Goal: Task Accomplishment & Management: Manage account settings

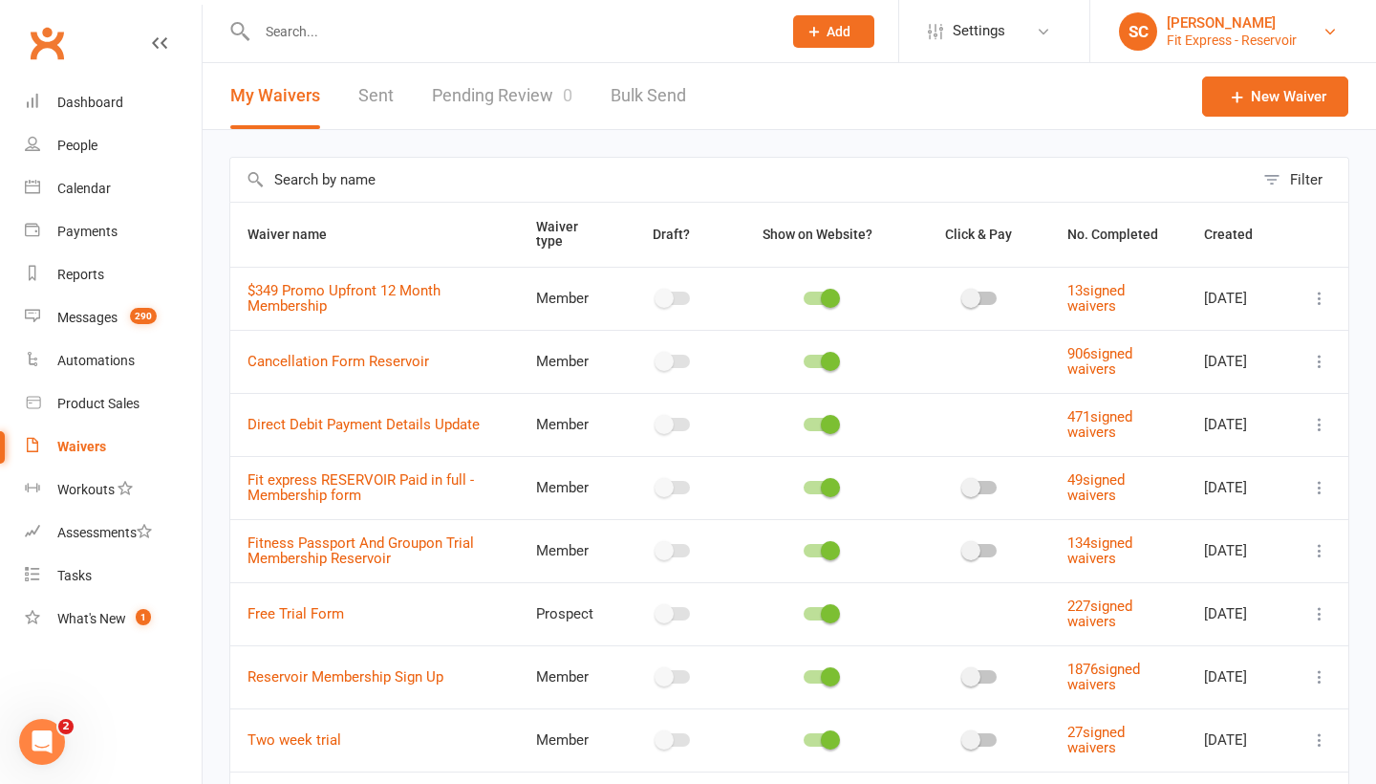
click at [1224, 26] on div "[PERSON_NAME]" at bounding box center [1232, 22] width 130 height 17
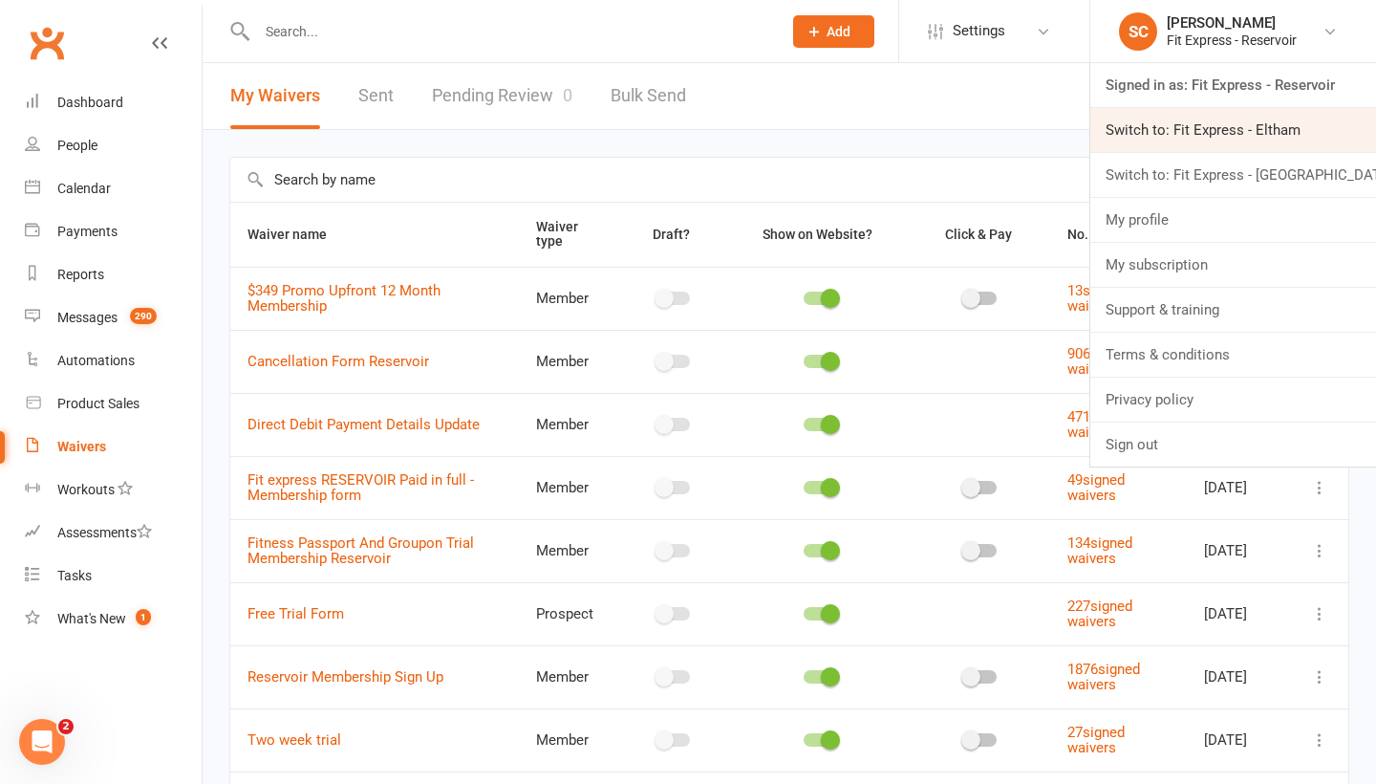
click at [1238, 130] on link "Switch to: Fit Express - Eltham" at bounding box center [1233, 130] width 286 height 44
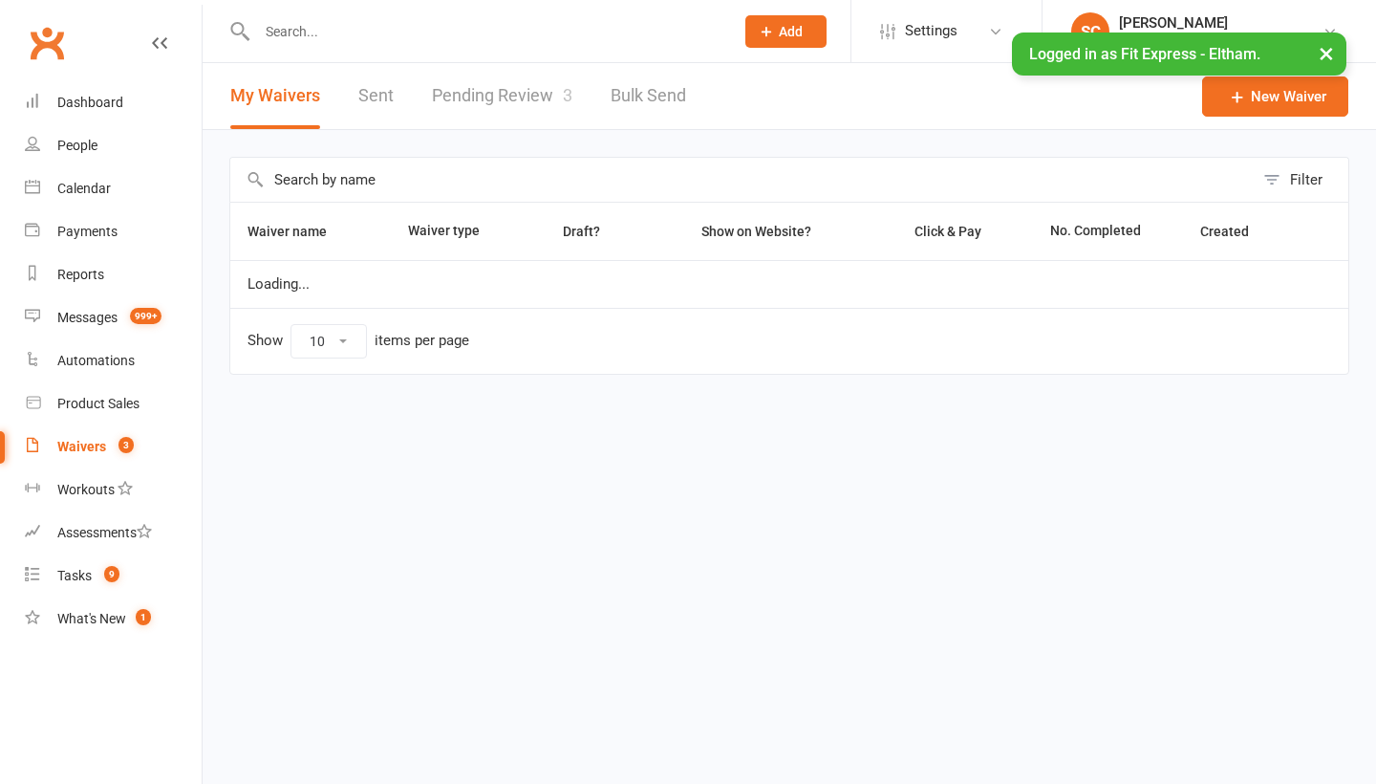
click at [493, 100] on link "Pending Review 3" at bounding box center [502, 96] width 140 height 66
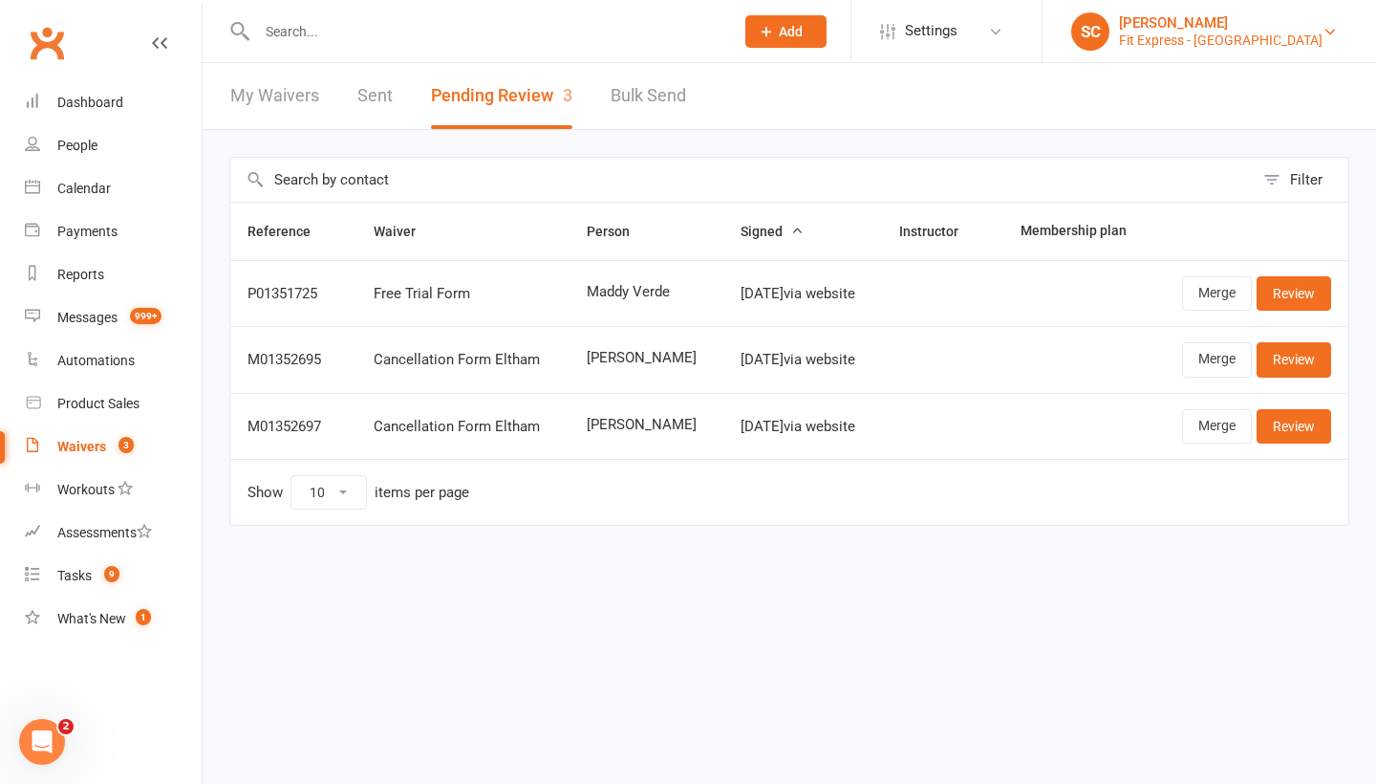
click at [1258, 37] on div "Fit Express - Eltham" at bounding box center [1221, 40] width 204 height 17
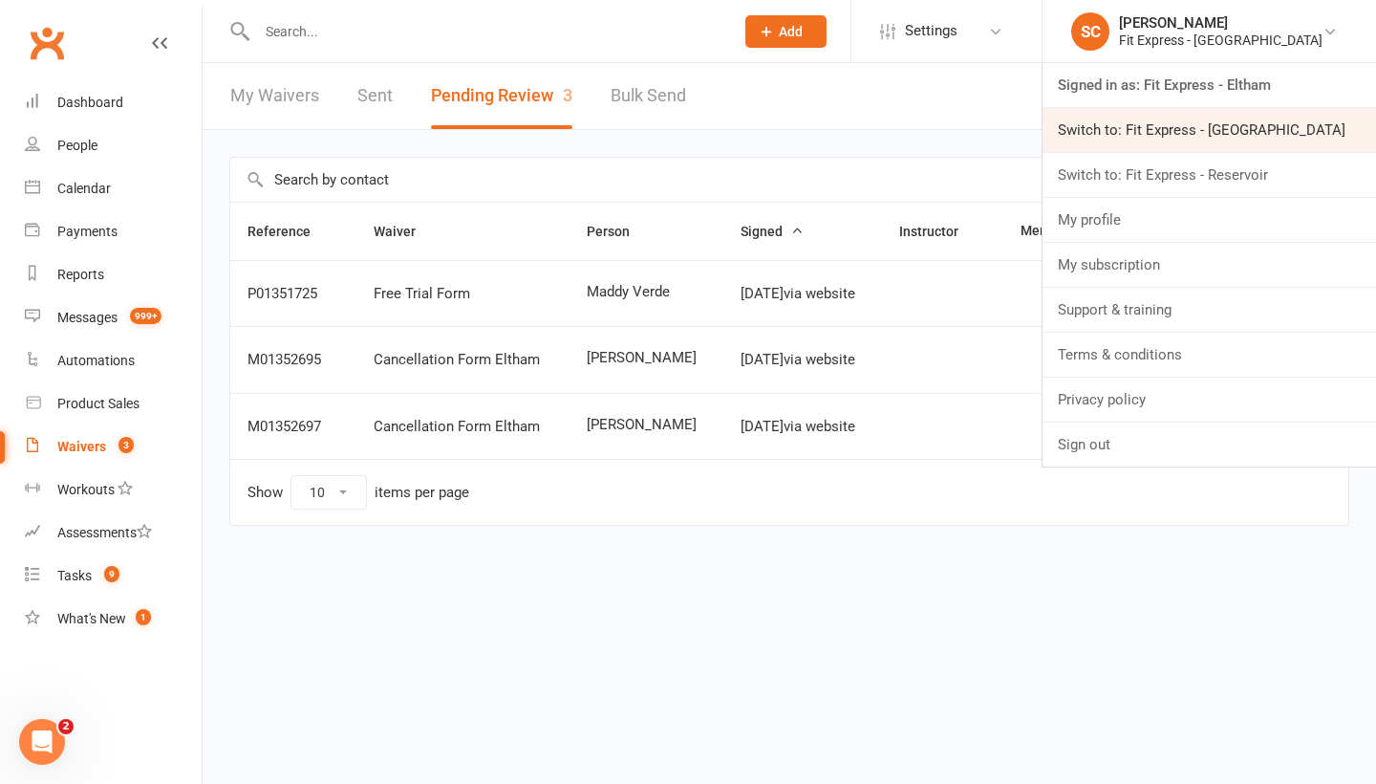
click at [1210, 127] on link "Switch to: Fit Express - Heidelberg" at bounding box center [1209, 130] width 333 height 44
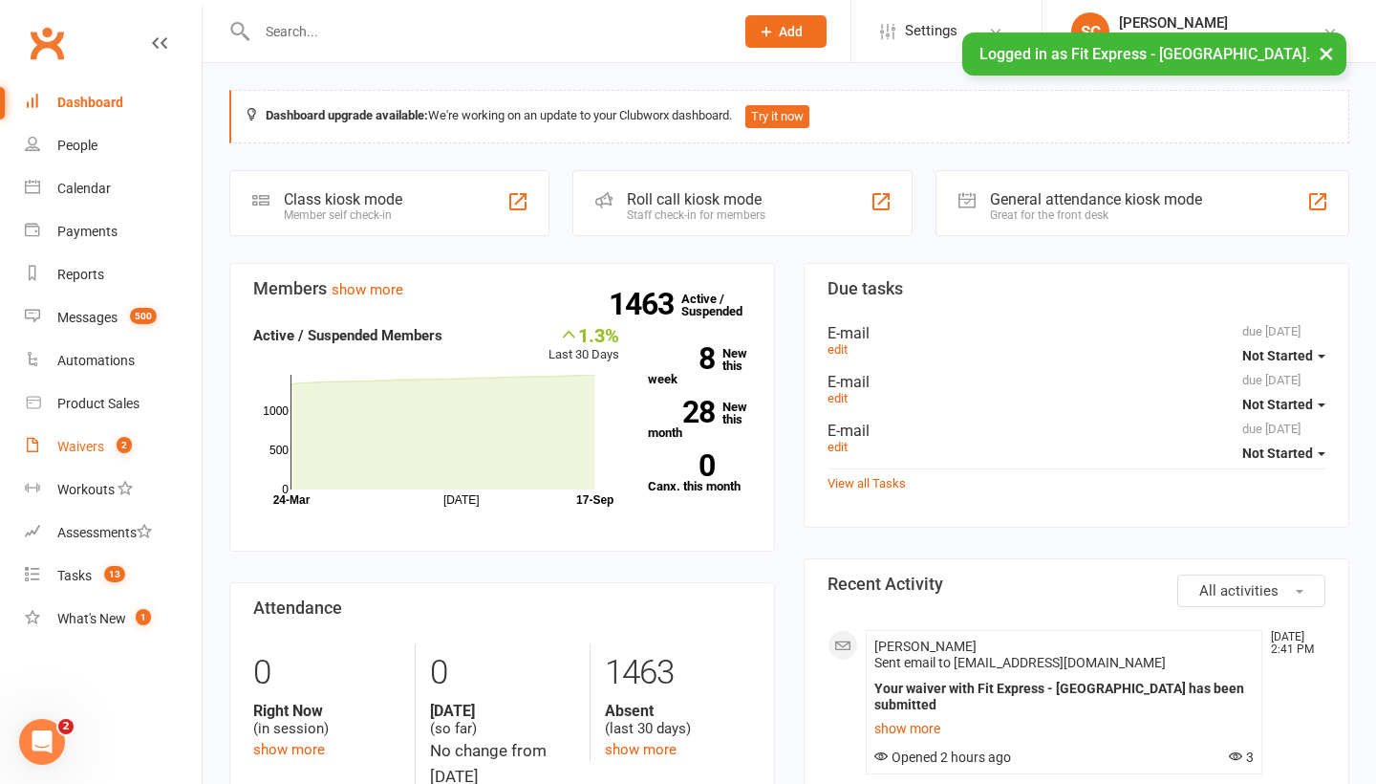
click at [78, 441] on div "Waivers" at bounding box center [80, 446] width 47 height 15
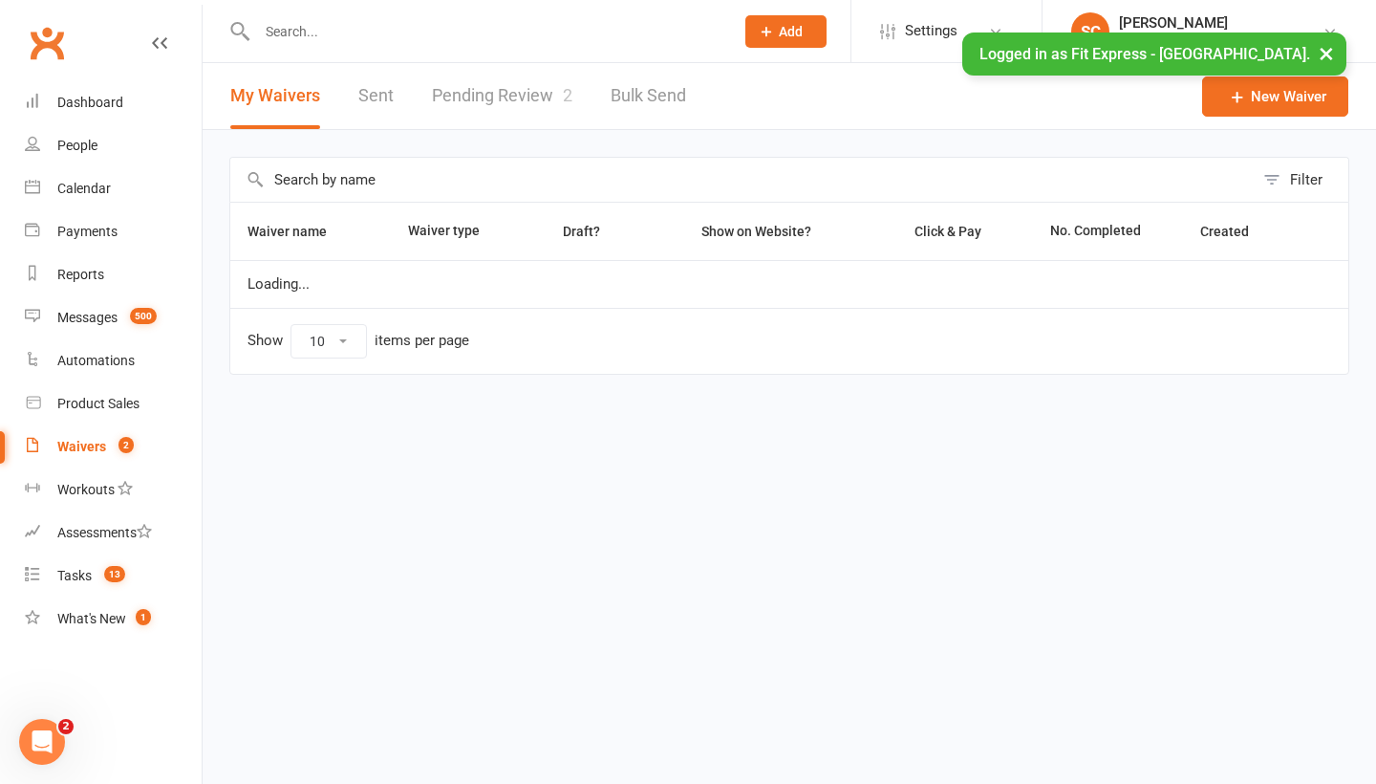
click at [485, 98] on link "Pending Review 2" at bounding box center [502, 96] width 140 height 66
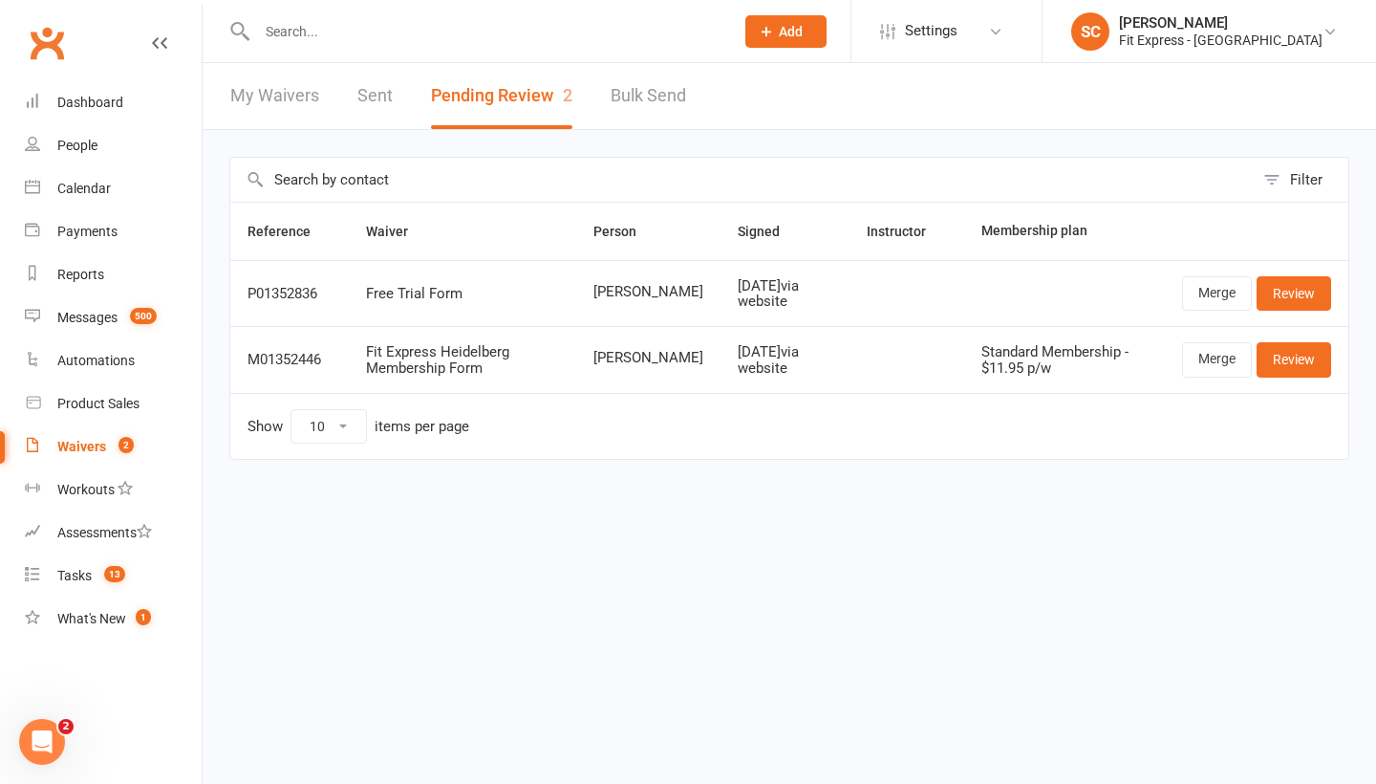
click at [480, 540] on html "Prospect Member Non-attending contact Class / event Appointment Task Membership…" at bounding box center [688, 270] width 1376 height 540
click at [811, 497] on div "Filter Reference Waiver Person Signed Instructor Membership plan P01352836 Free…" at bounding box center [789, 321] width 1173 height 383
click at [1265, 35] on div "Fit Express - Heidelberg" at bounding box center [1221, 40] width 204 height 17
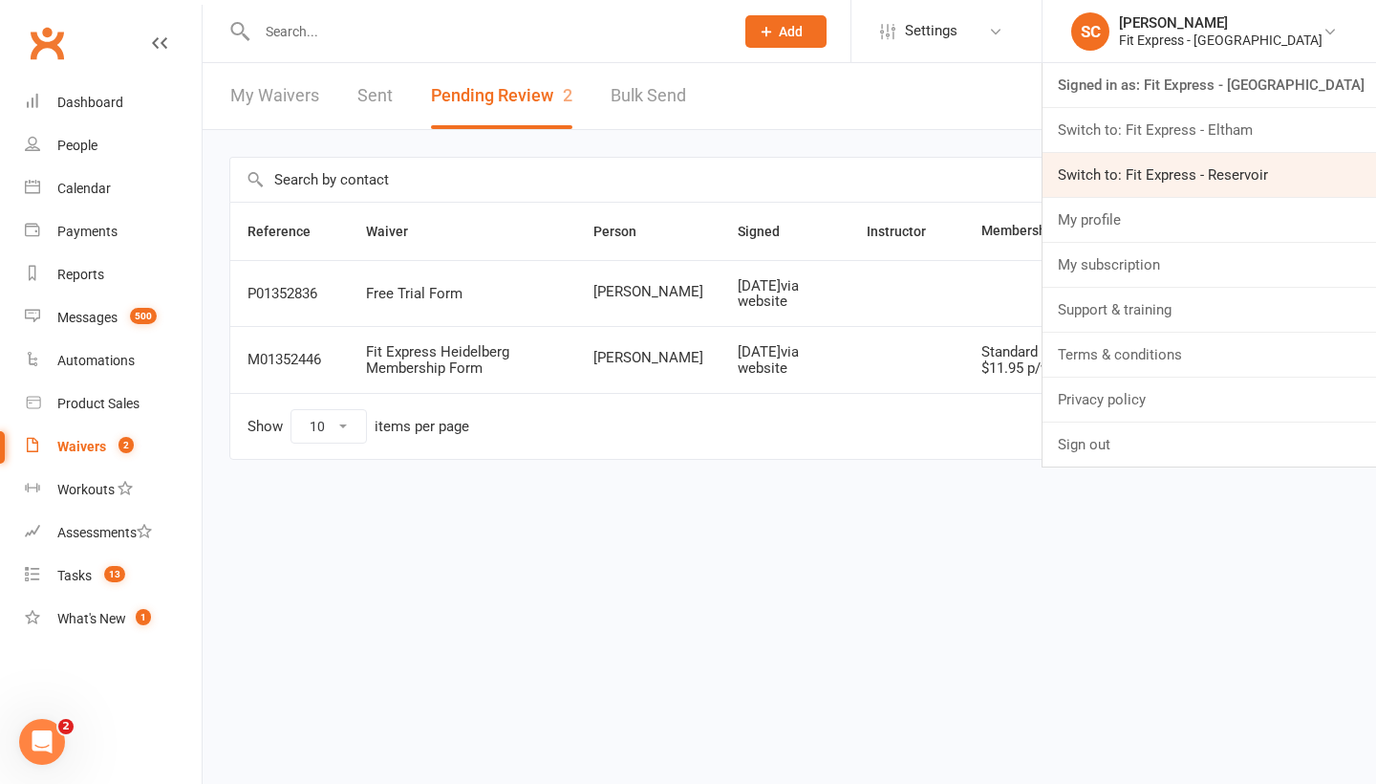
click at [1135, 168] on link "Switch to: Fit Express - Reservoir" at bounding box center [1209, 175] width 333 height 44
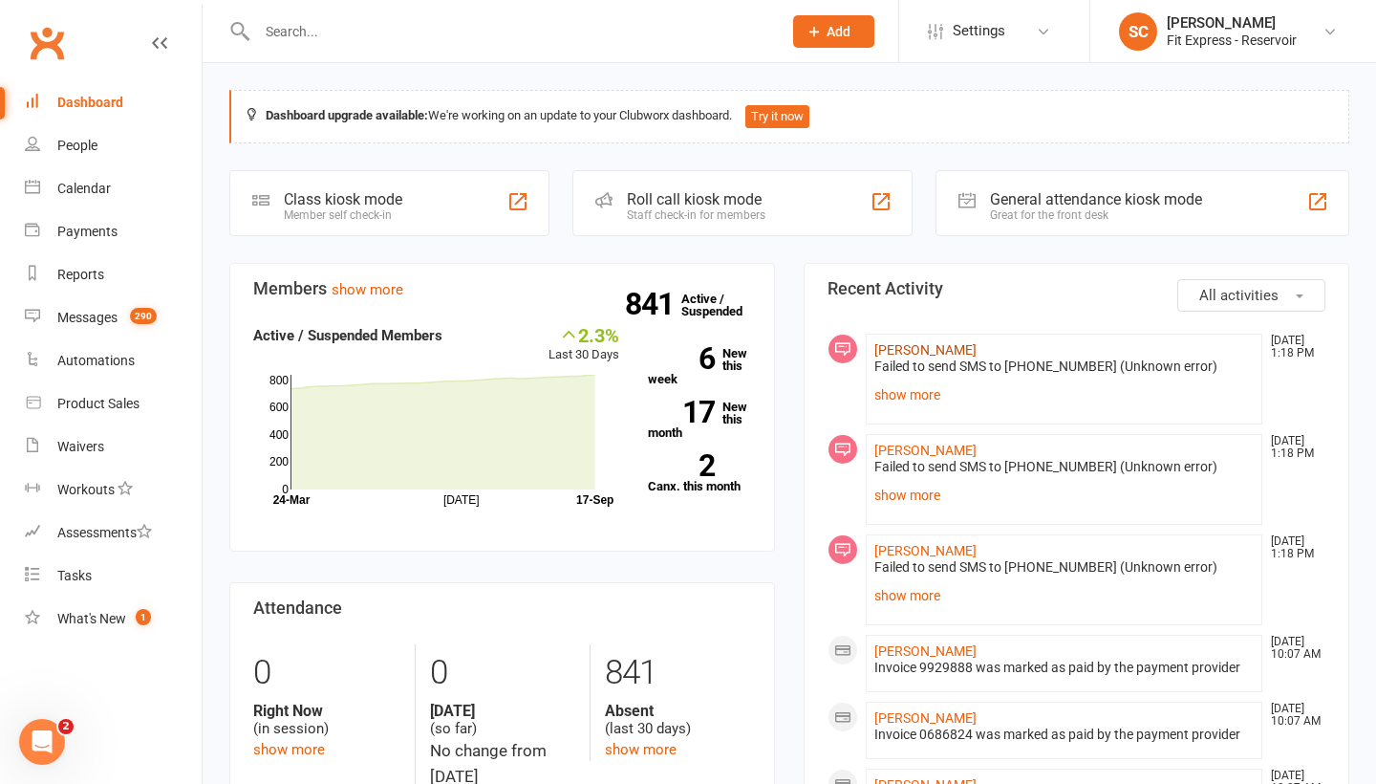
click at [930, 350] on link "Eve Peterson" at bounding box center [925, 349] width 102 height 15
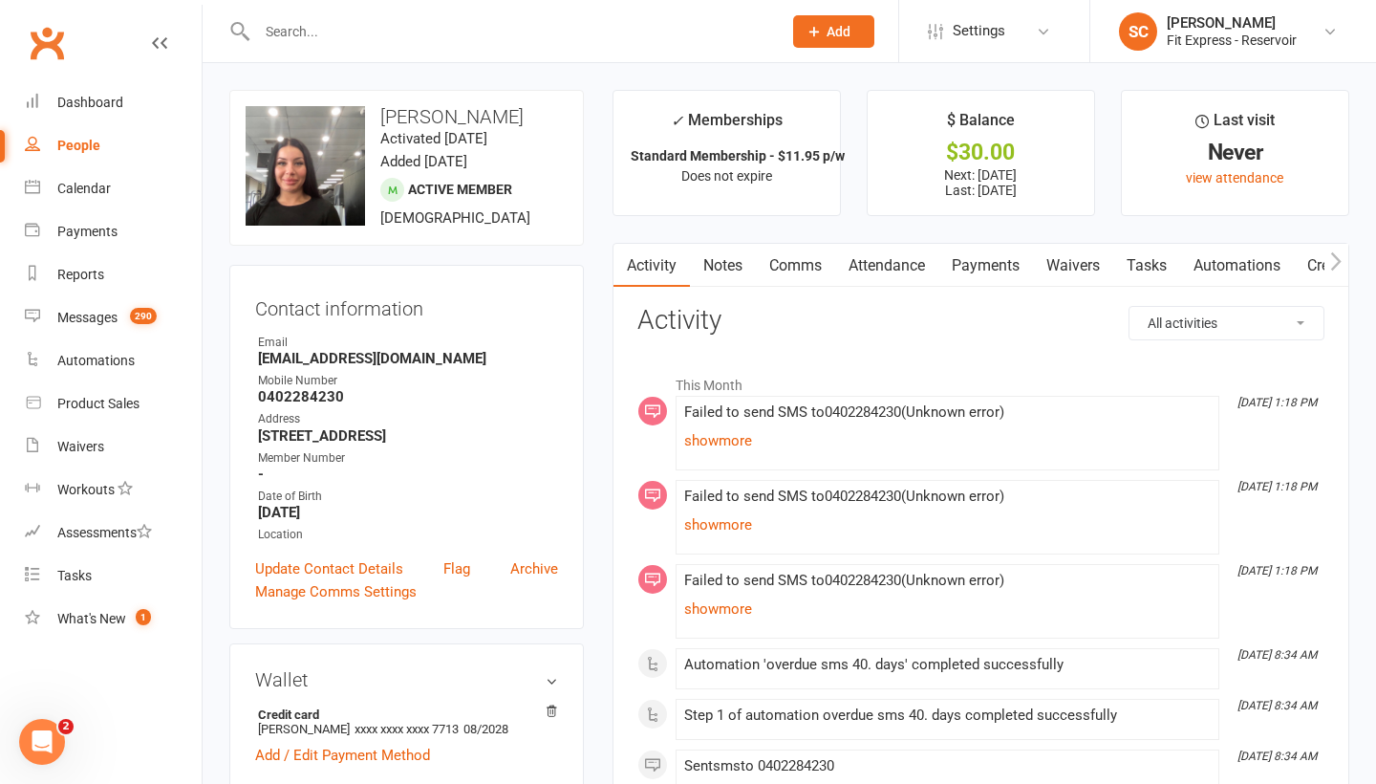
click at [1062, 261] on link "Waivers" at bounding box center [1073, 266] width 80 height 44
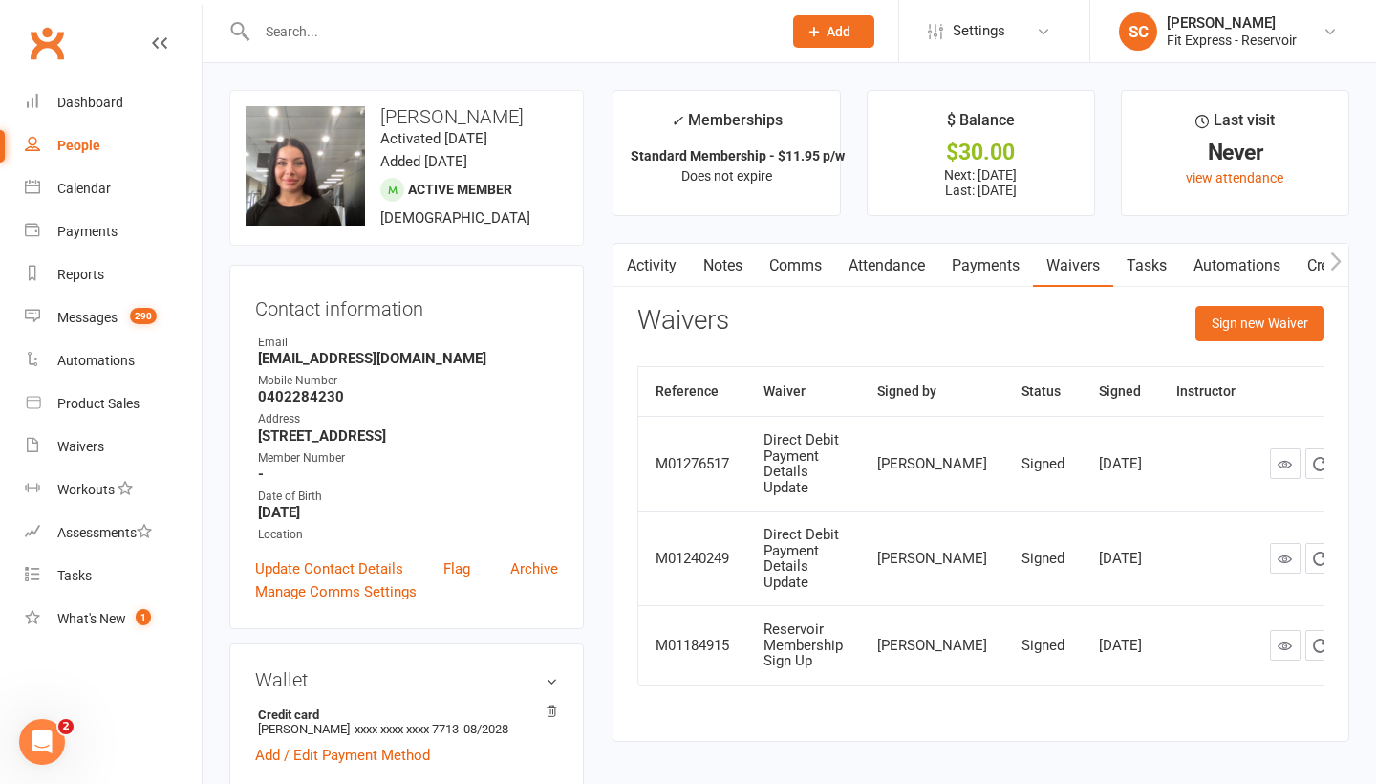
click at [997, 263] on link "Payments" at bounding box center [985, 266] width 95 height 44
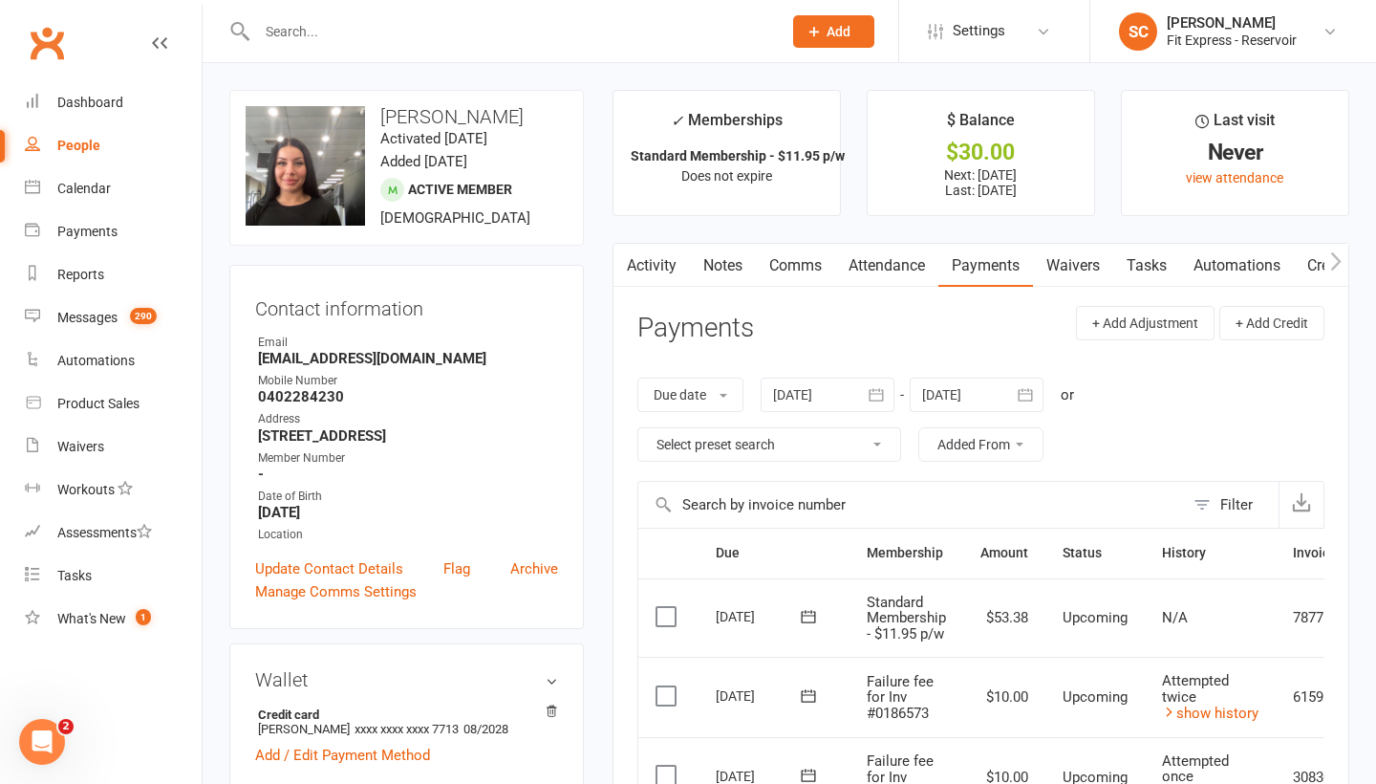
click at [882, 392] on icon "button" at bounding box center [877, 394] width 14 height 12
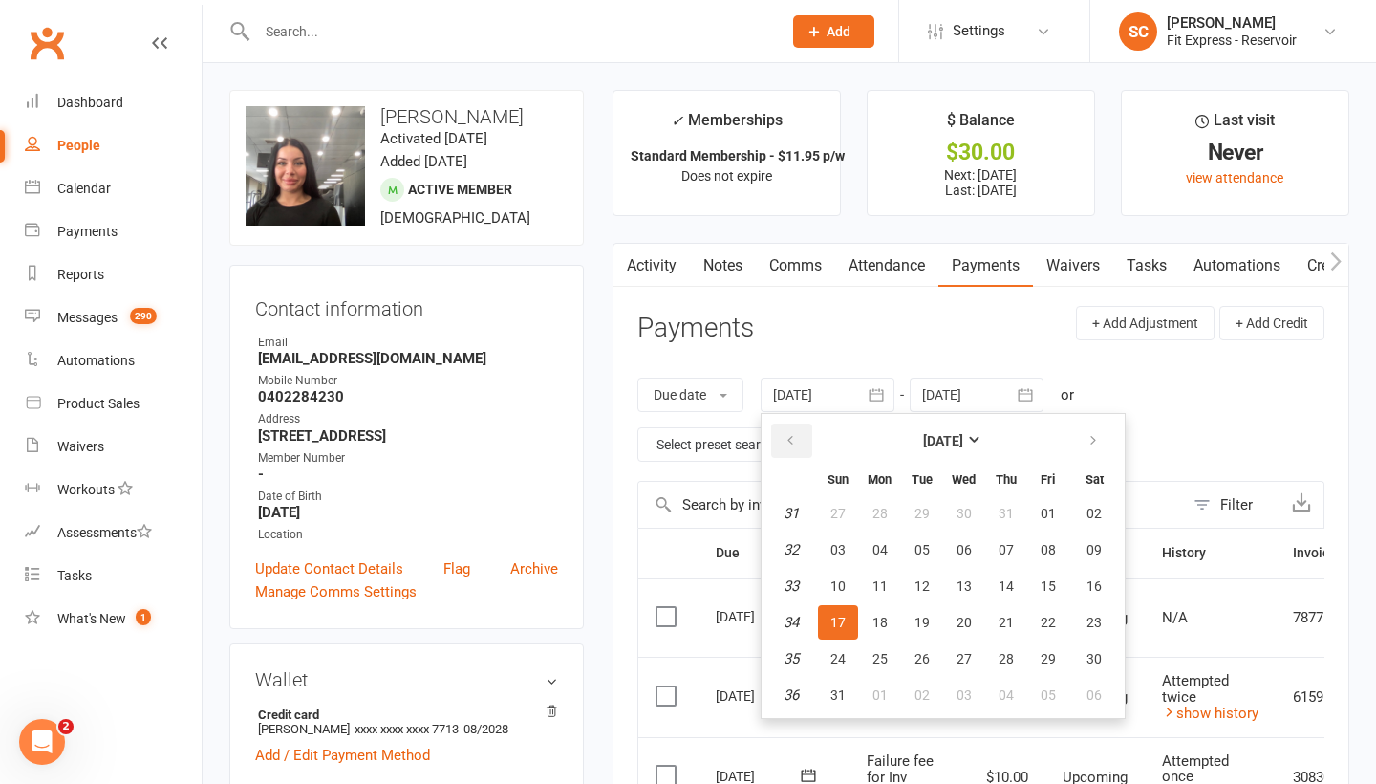
click at [792, 438] on icon "button" at bounding box center [790, 440] width 13 height 15
click at [792, 437] on icon "button" at bounding box center [790, 440] width 13 height 15
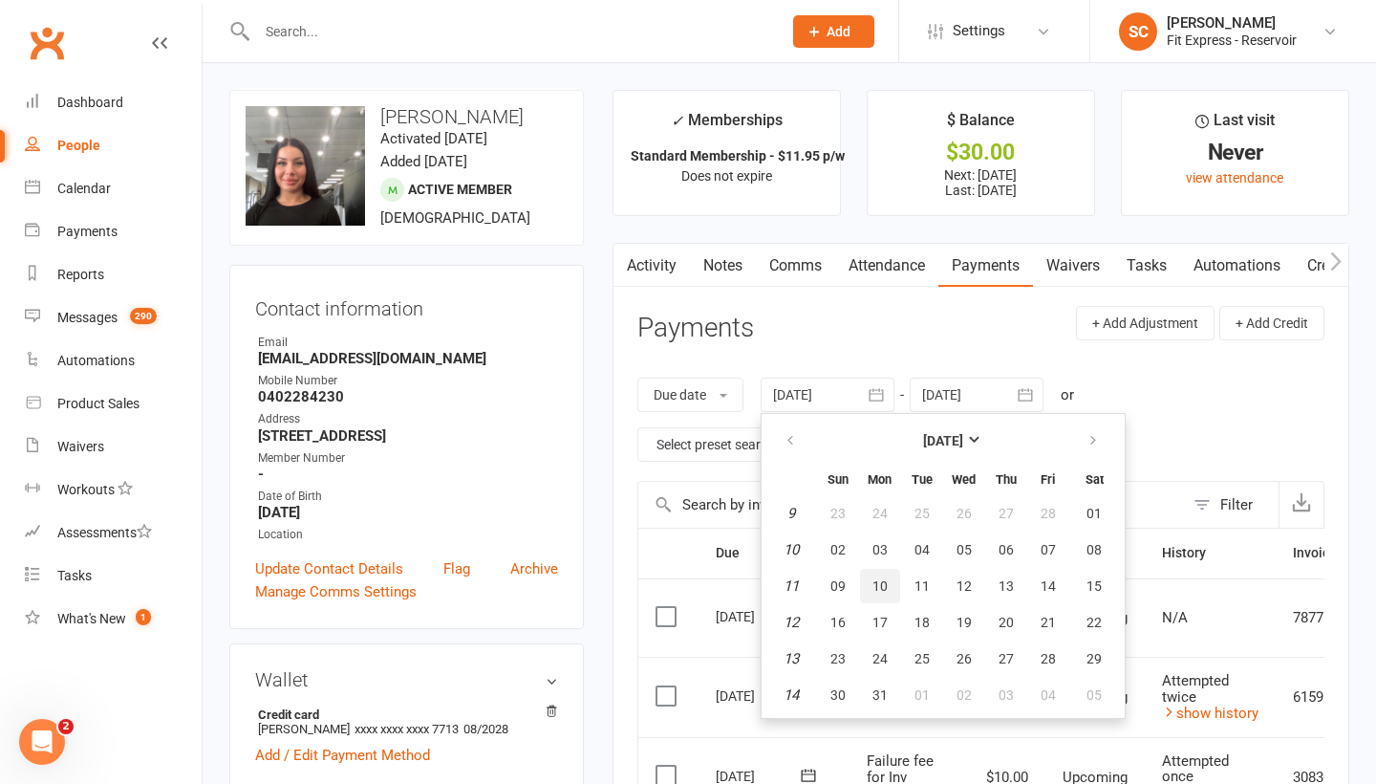
click at [892, 594] on button "10" at bounding box center [880, 586] width 40 height 34
type input "10 Mar 2025"
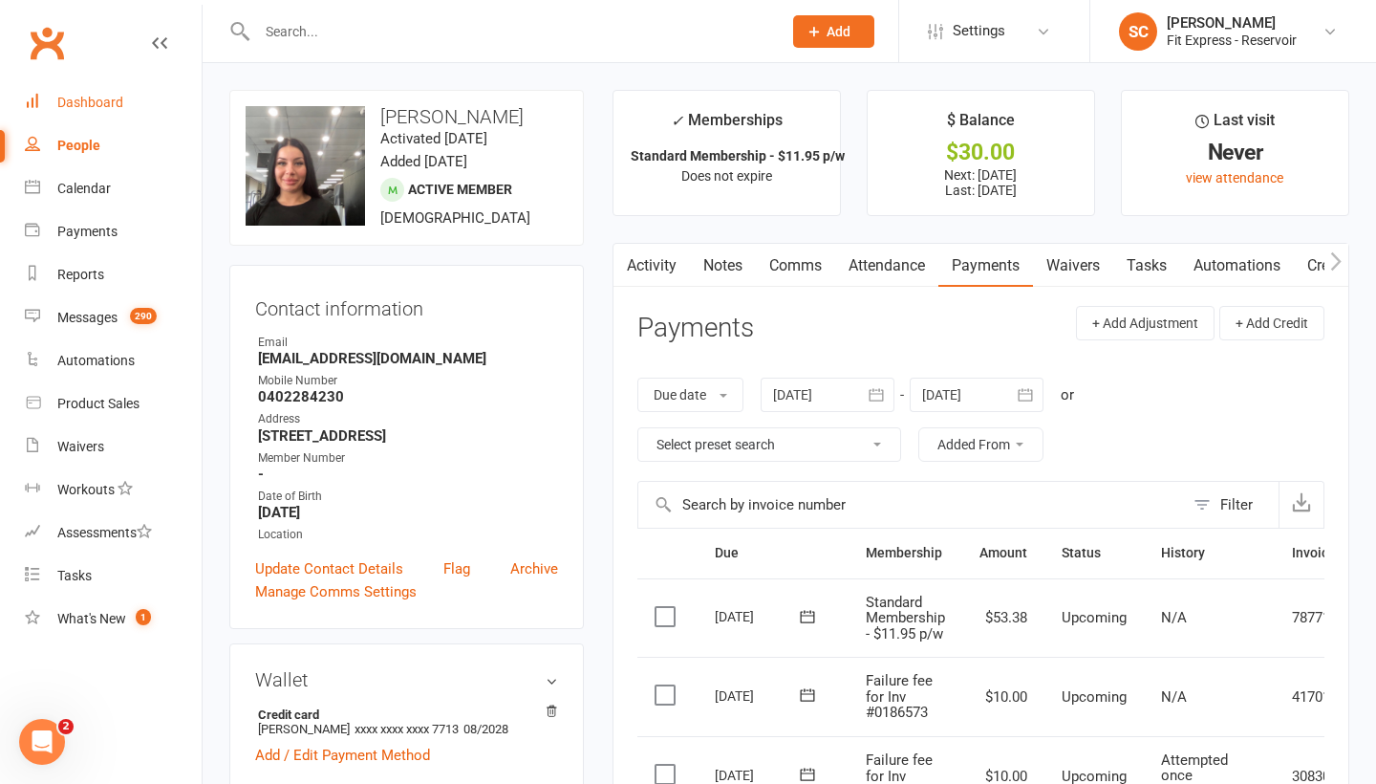
click at [91, 103] on div "Dashboard" at bounding box center [90, 102] width 66 height 15
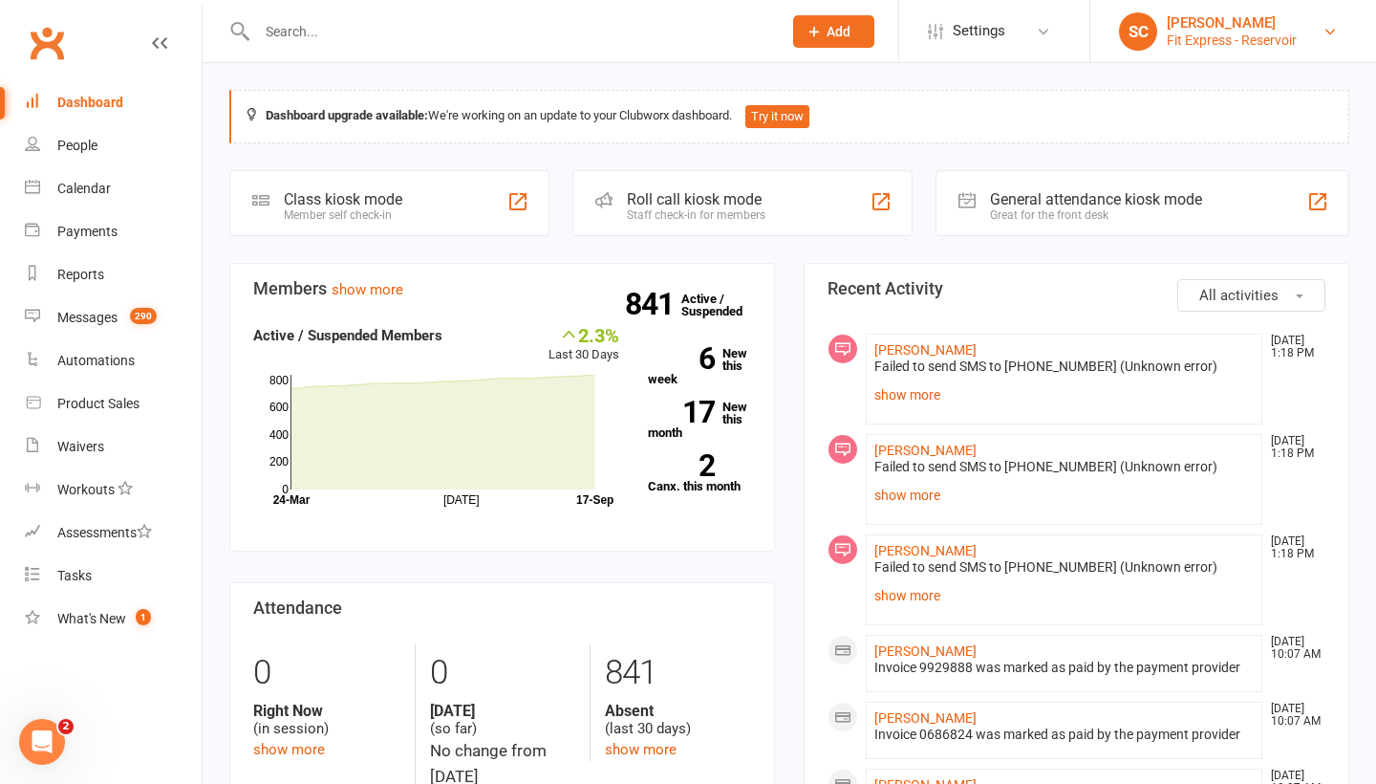
click at [1247, 36] on div "Fit Express - Reservoir" at bounding box center [1232, 40] width 130 height 17
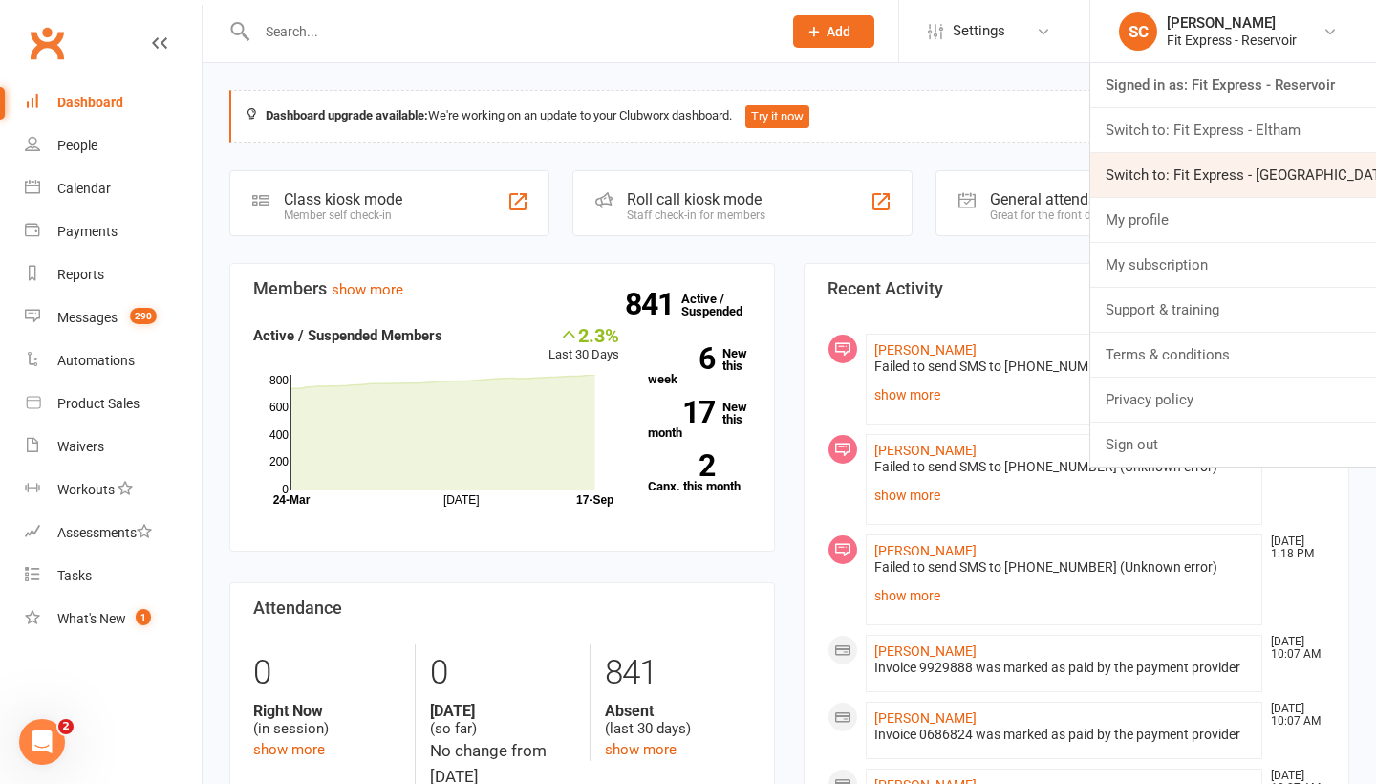
click at [1185, 165] on link "Switch to: Fit Express - [GEOGRAPHIC_DATA]" at bounding box center [1233, 175] width 286 height 44
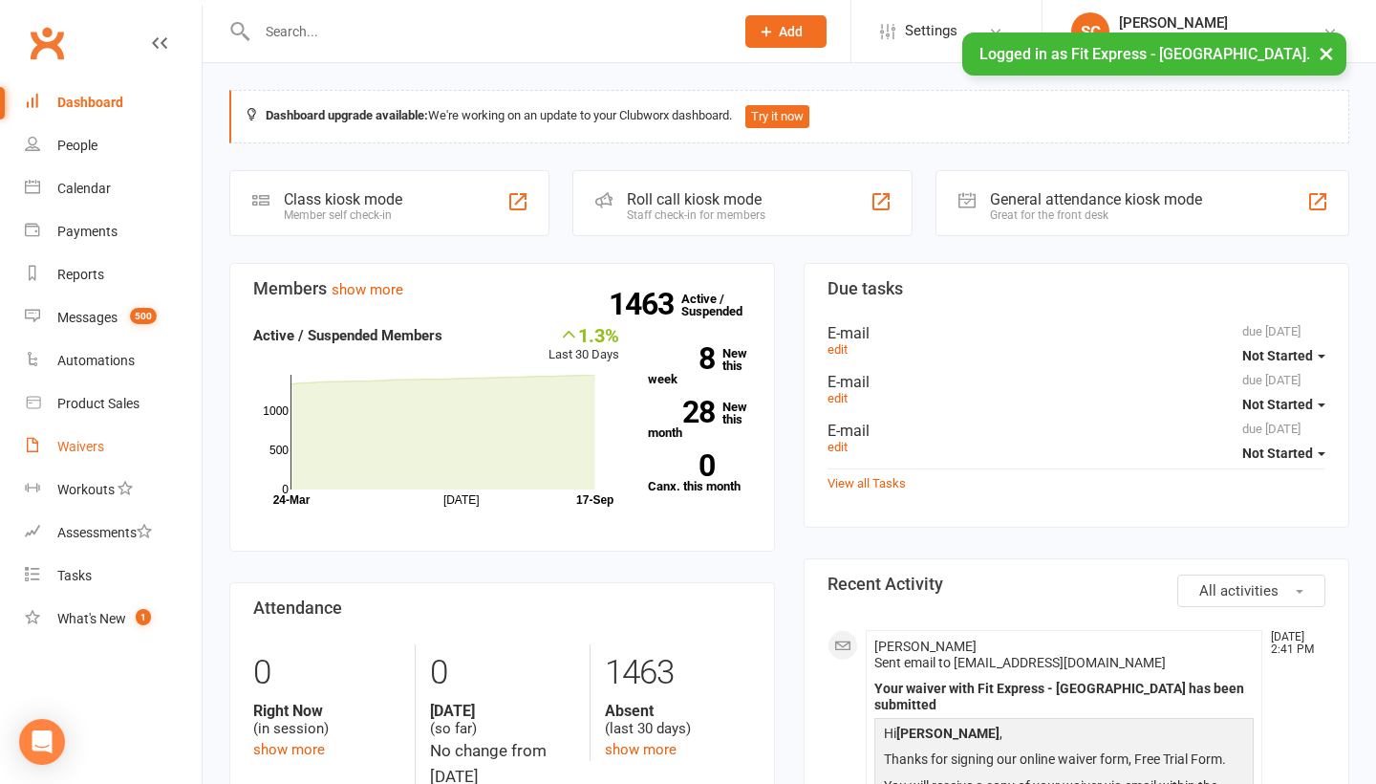
click at [79, 445] on div "Waivers" at bounding box center [80, 446] width 47 height 15
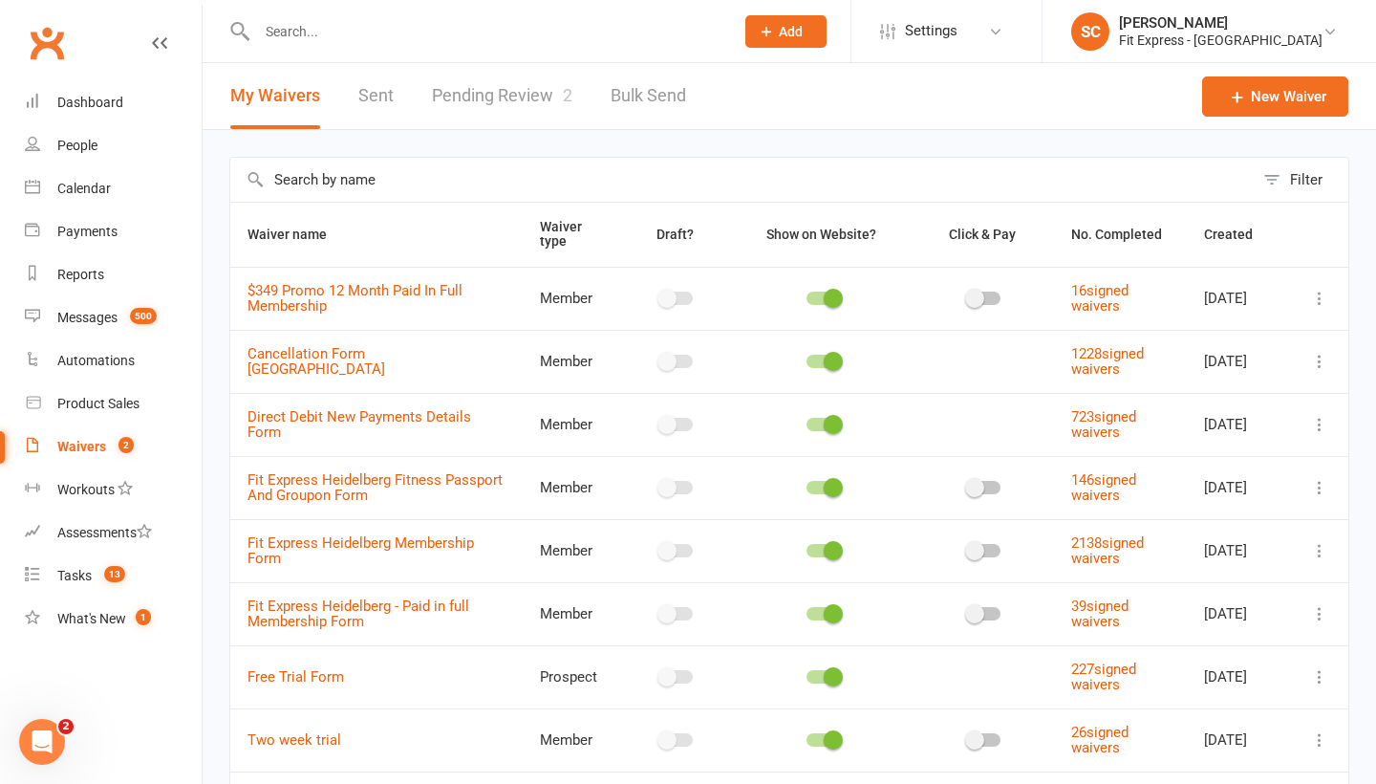
click at [473, 89] on link "Pending Review 2" at bounding box center [502, 96] width 140 height 66
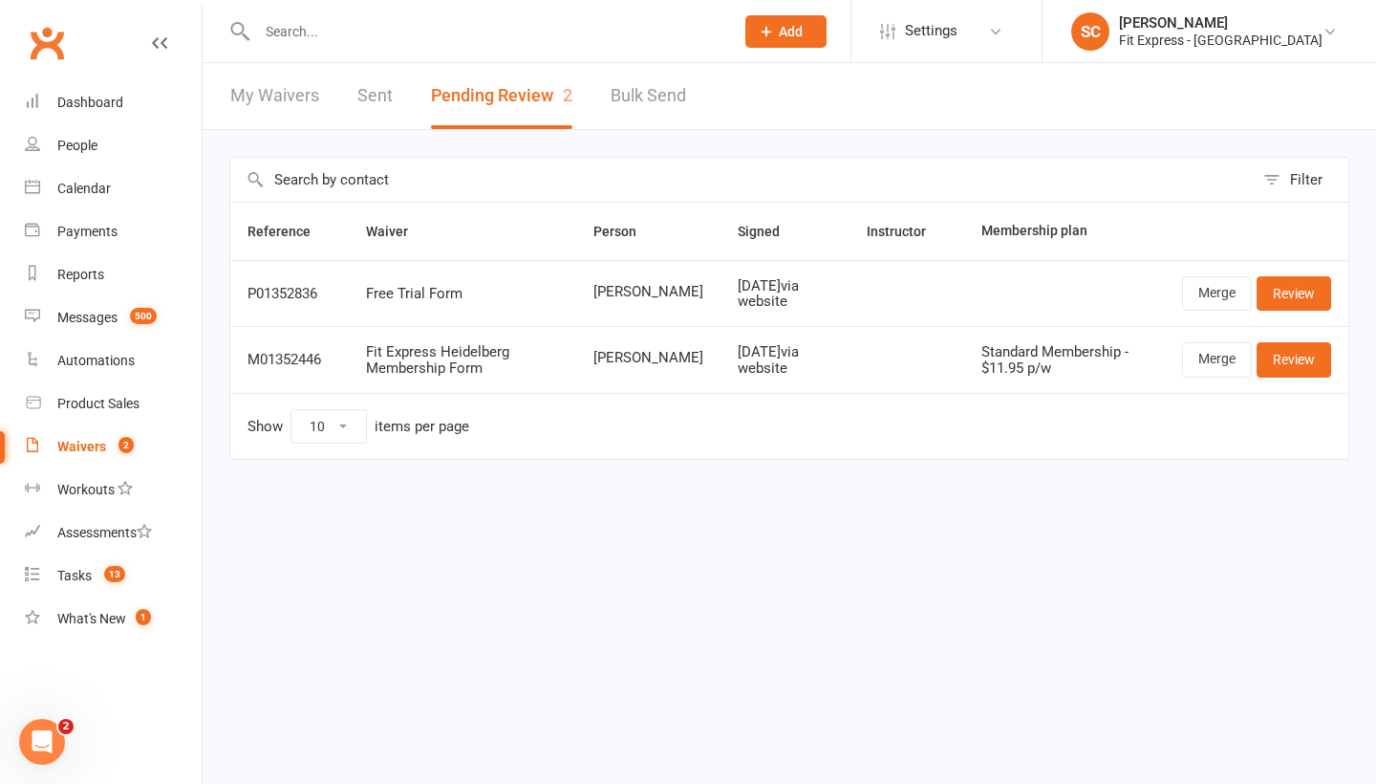
click at [738, 366] on div "[DATE] via website" at bounding box center [785, 360] width 95 height 32
click at [1235, 34] on div "Fit Express - [GEOGRAPHIC_DATA]" at bounding box center [1221, 40] width 204 height 17
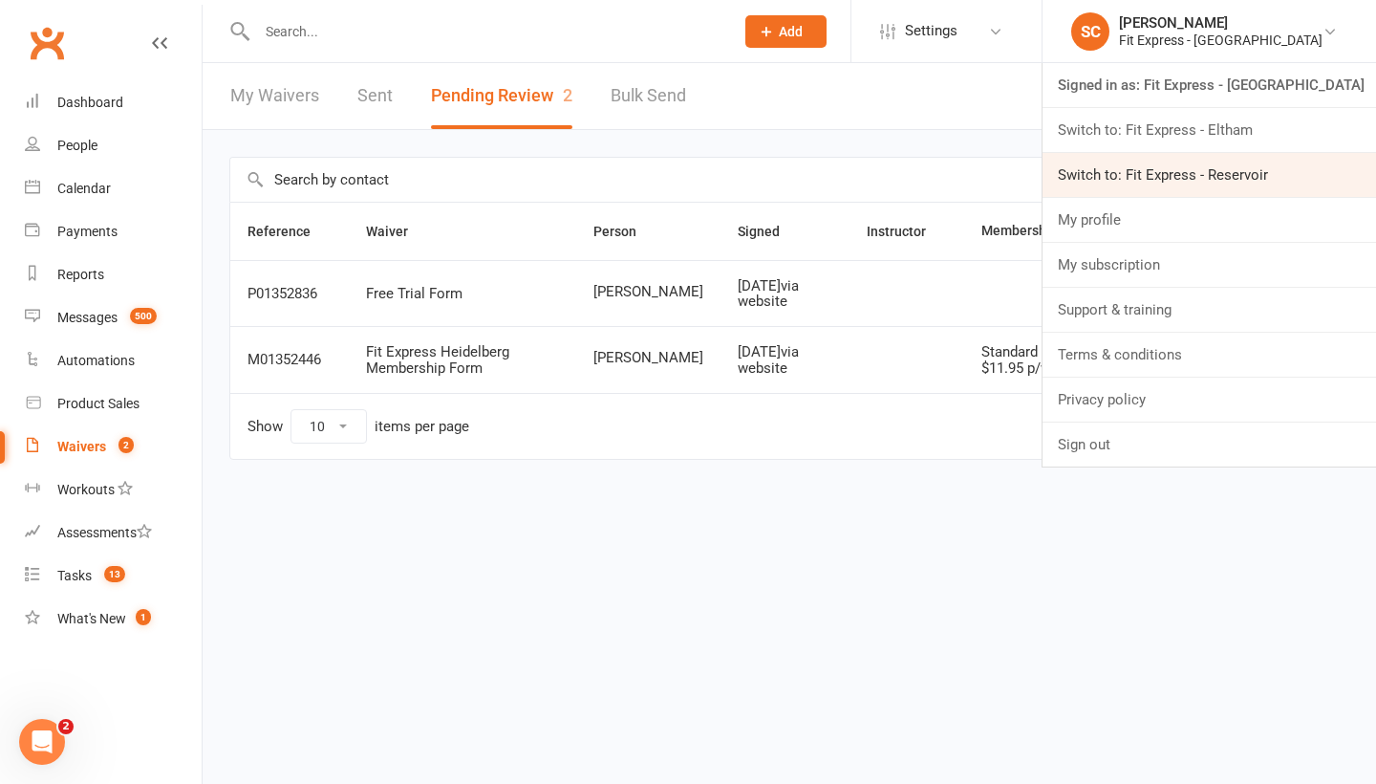
click at [1178, 173] on link "Switch to: Fit Express - Reservoir" at bounding box center [1209, 175] width 333 height 44
